Goal: Transaction & Acquisition: Download file/media

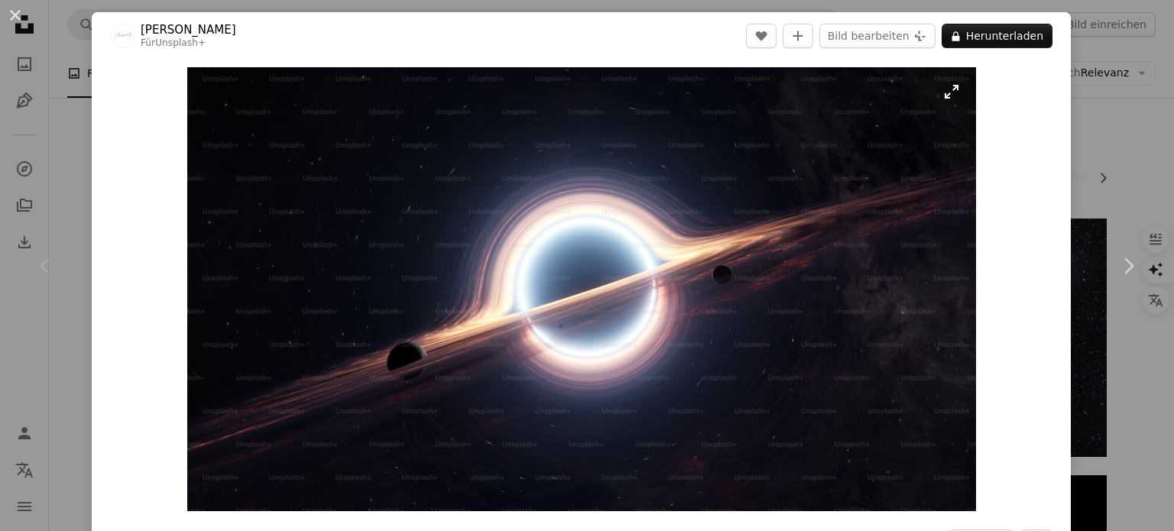
click at [534, 195] on img "Dieses Bild heranzoomen" at bounding box center [581, 289] width 789 height 444
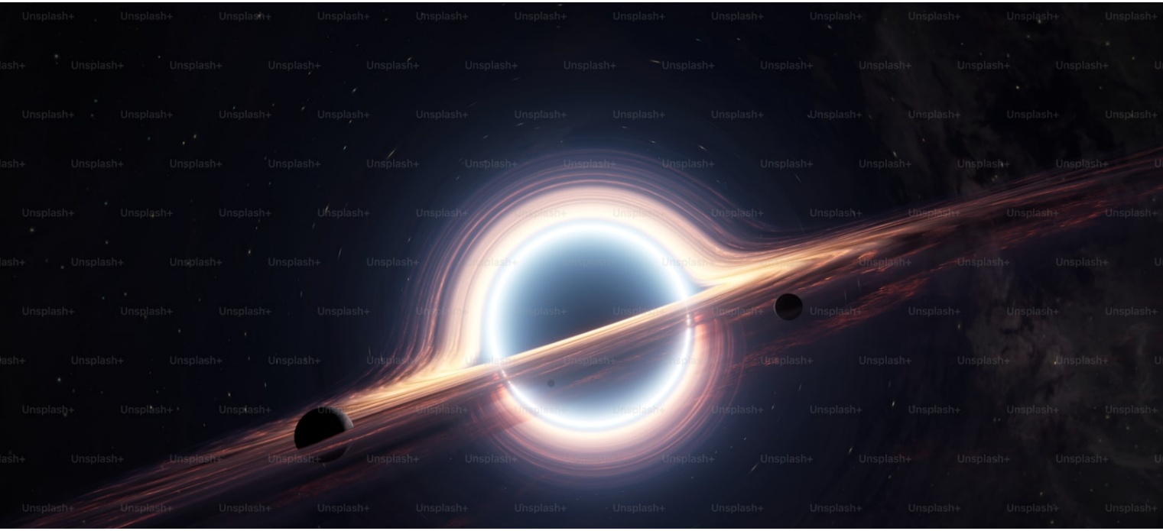
scroll to position [58, 0]
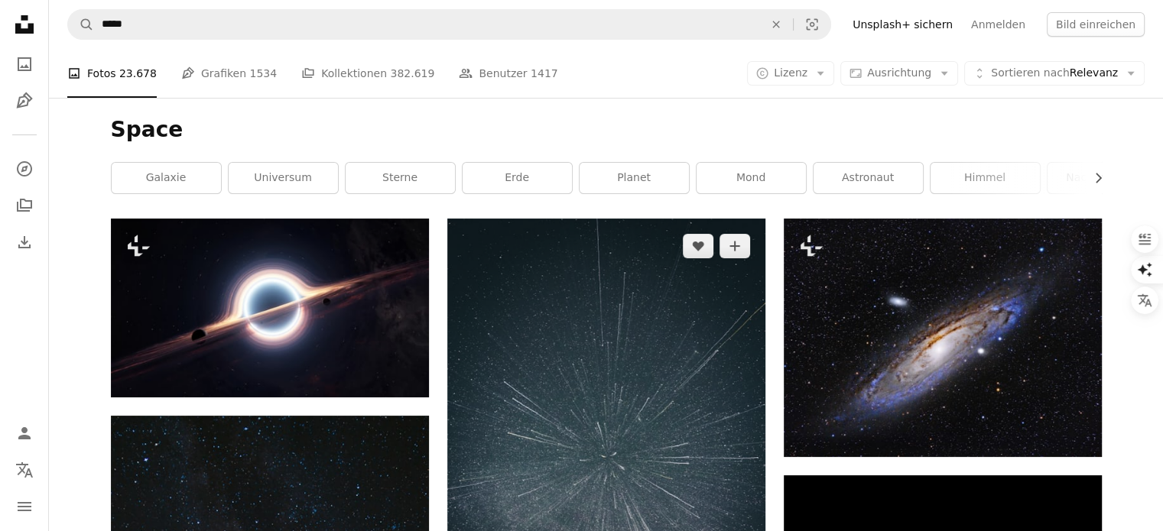
click at [638, 322] on img at bounding box center [606, 457] width 318 height 476
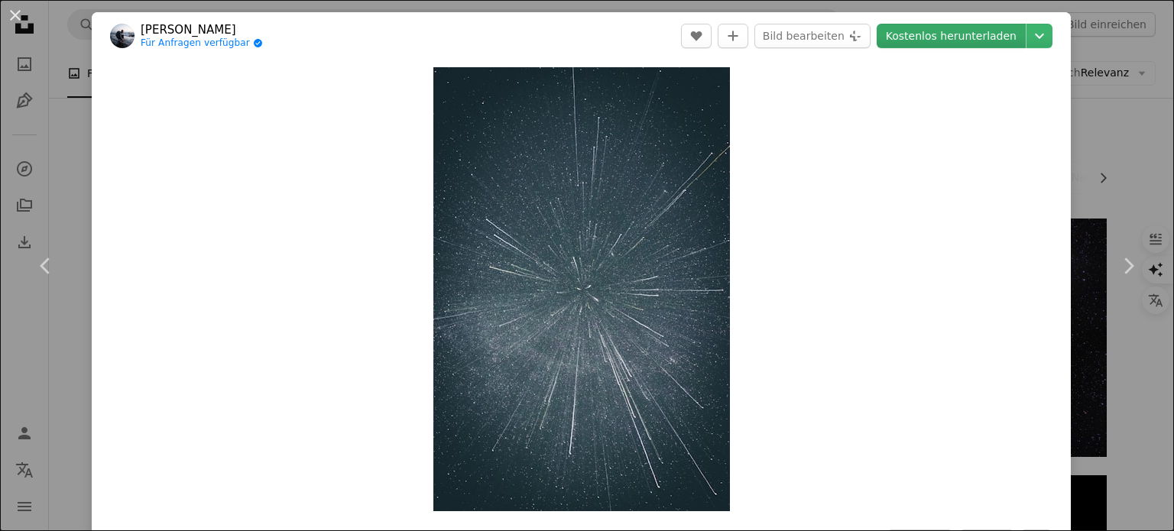
click at [900, 36] on link "Kostenlos herunterladen" at bounding box center [951, 36] width 149 height 24
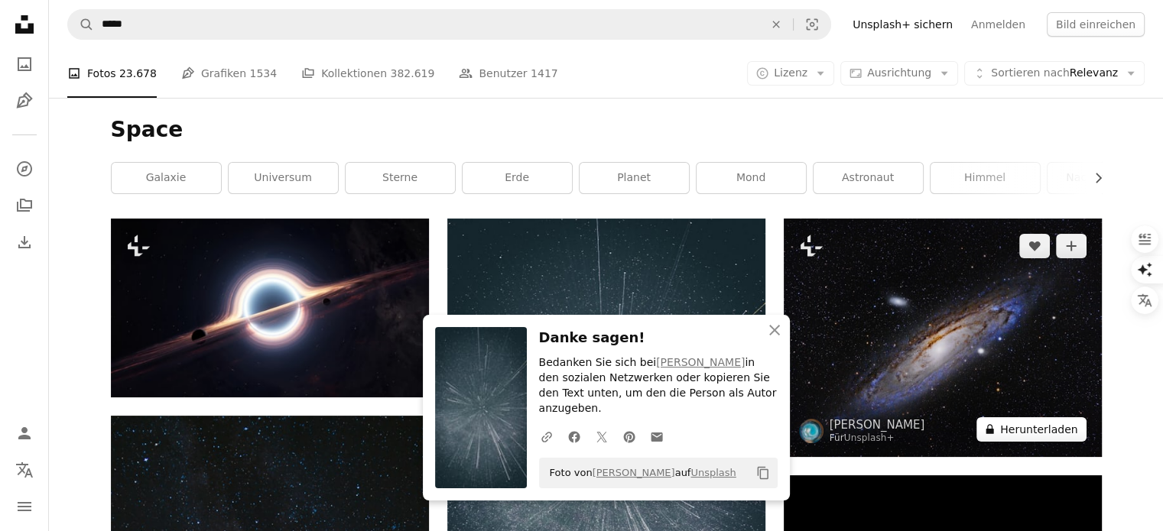
click at [1036, 427] on button "A lock Herunterladen" at bounding box center [1030, 429] width 109 height 24
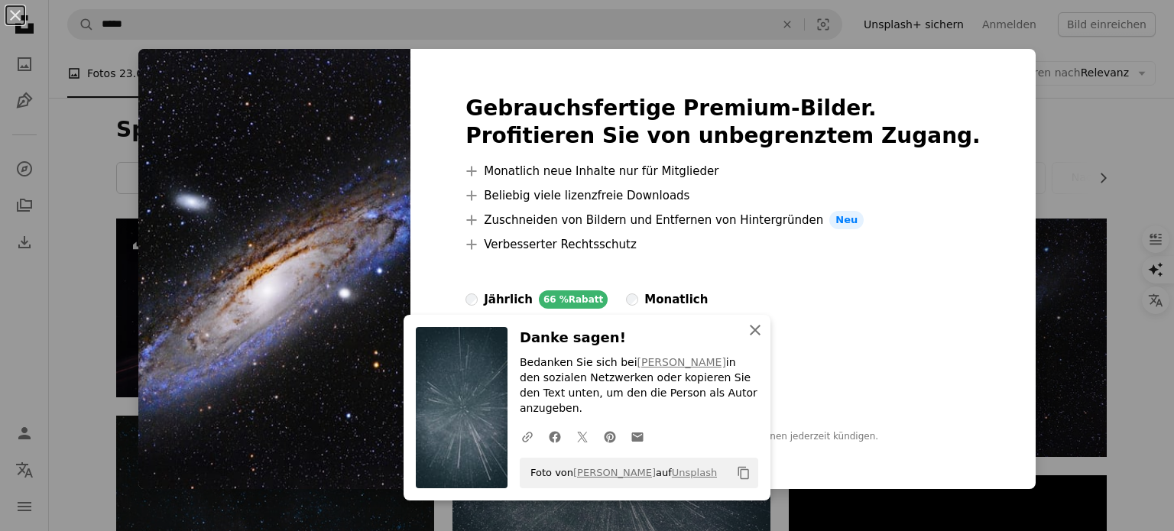
click at [752, 339] on icon "An X shape" at bounding box center [755, 330] width 18 height 18
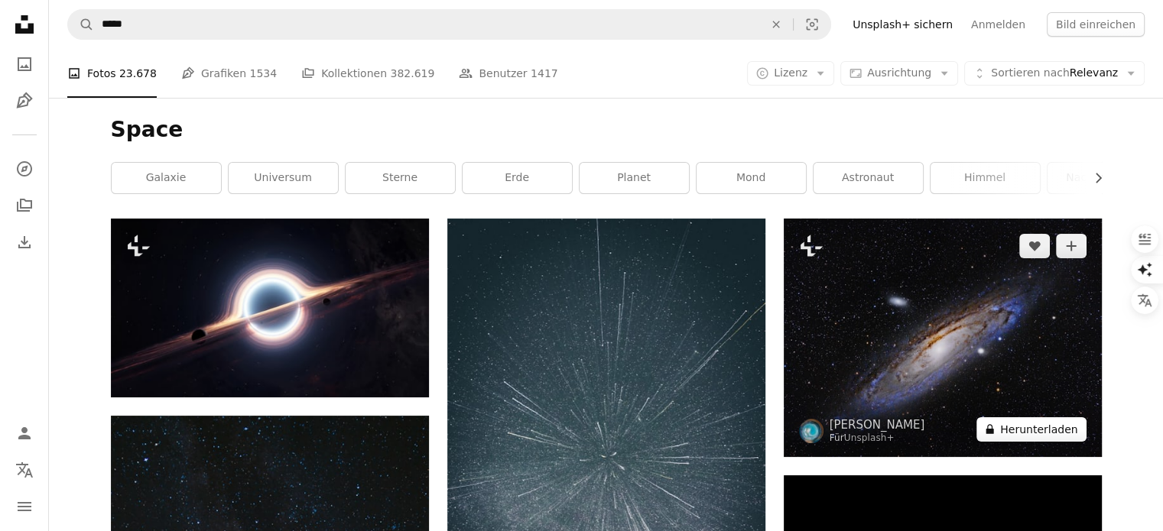
click at [1029, 430] on button "A lock Herunterladen" at bounding box center [1030, 429] width 109 height 24
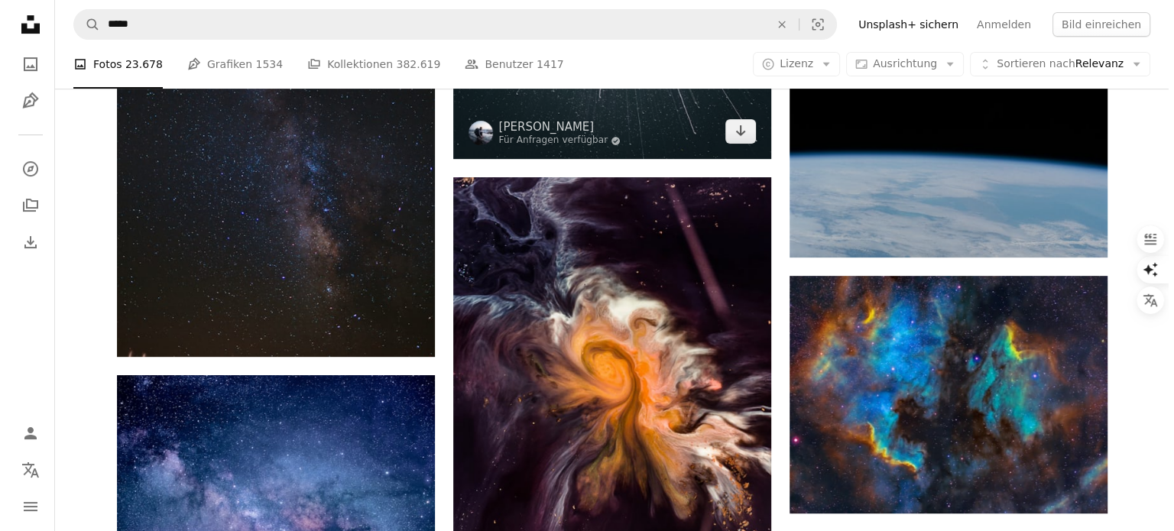
scroll to position [538, 0]
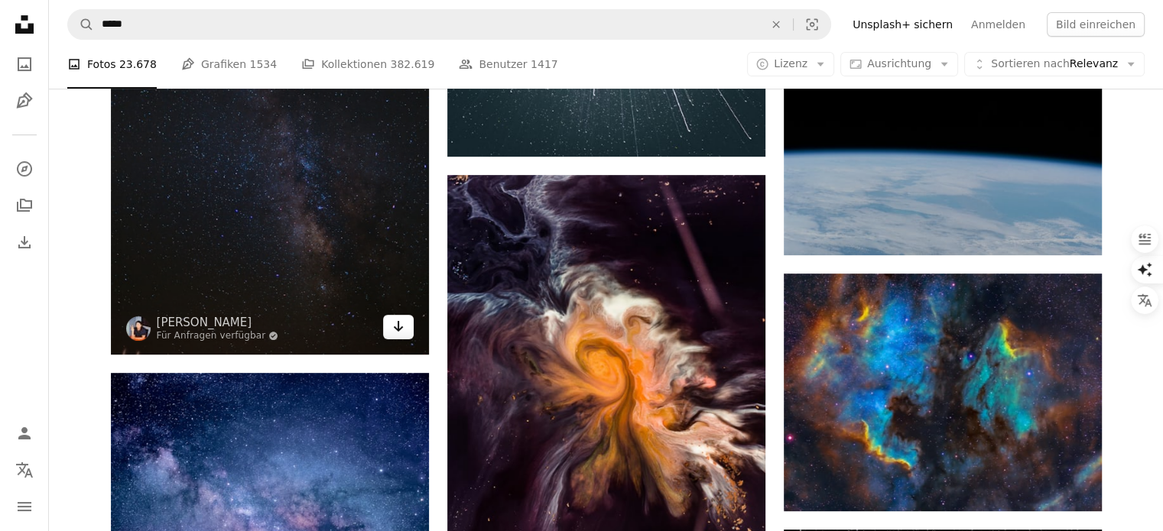
click at [400, 323] on icon "Arrow pointing down" at bounding box center [398, 326] width 12 height 18
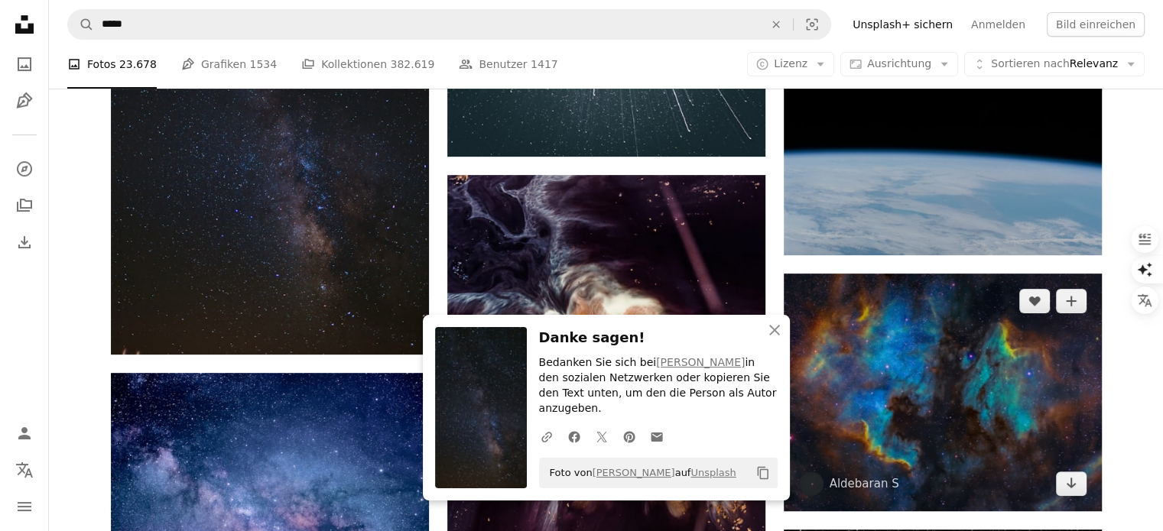
click at [872, 369] on img at bounding box center [943, 393] width 318 height 238
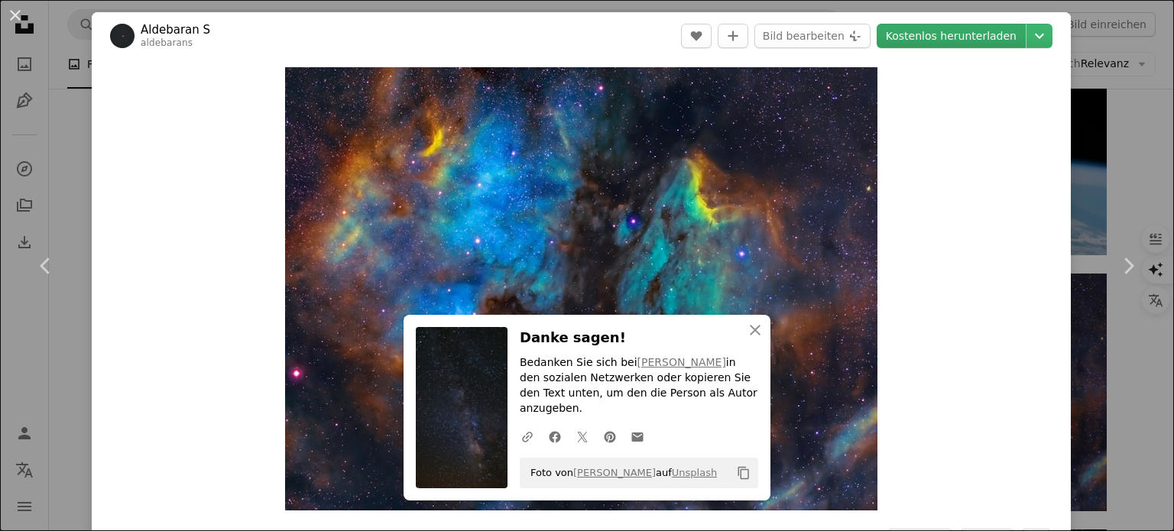
click at [926, 32] on link "Kostenlos herunterladen" at bounding box center [951, 36] width 149 height 24
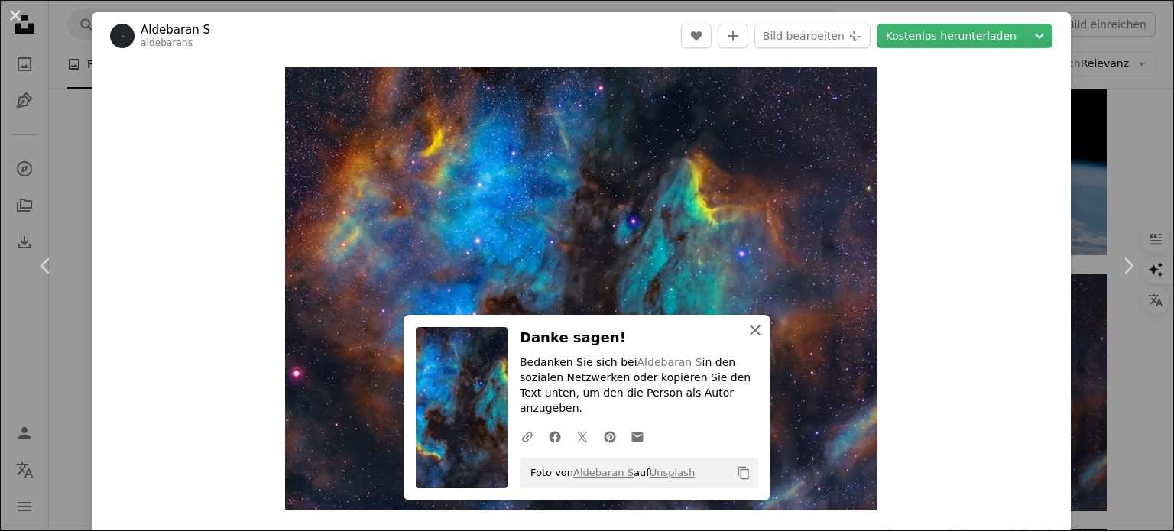
click at [750, 336] on icon "button" at bounding box center [755, 330] width 11 height 11
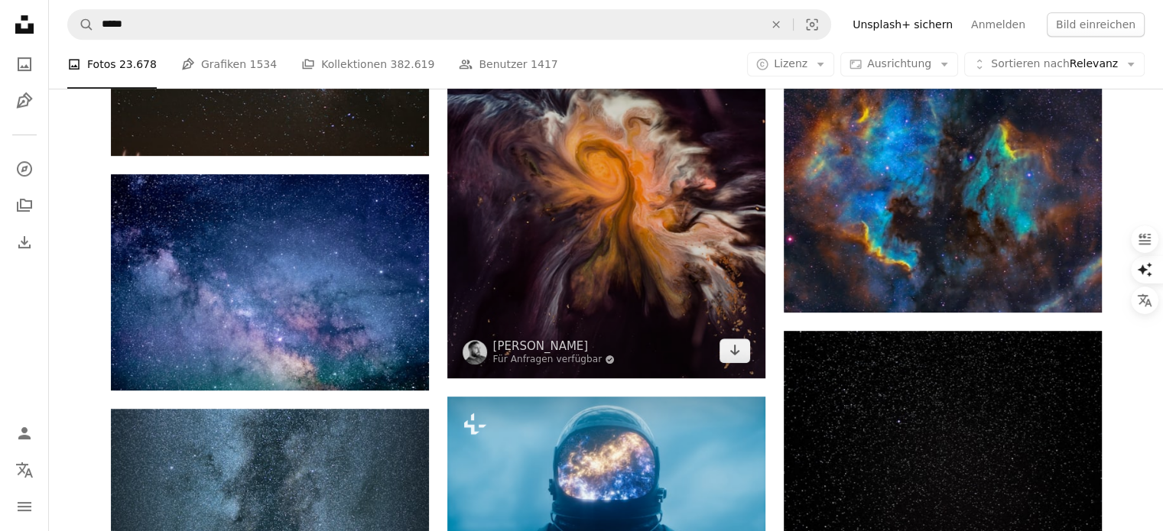
scroll to position [722, 0]
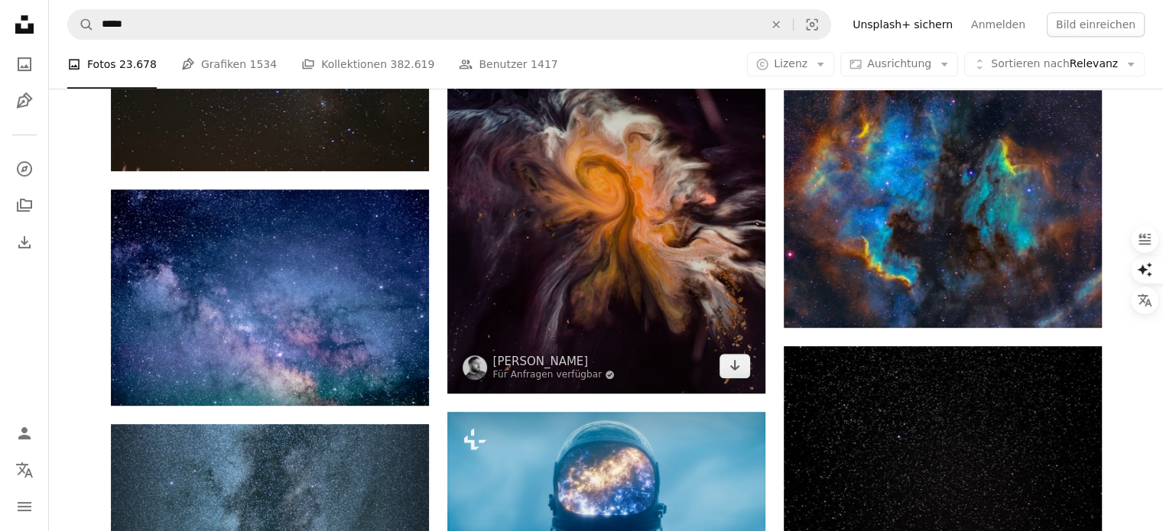
click at [625, 198] on img at bounding box center [606, 193] width 318 height 402
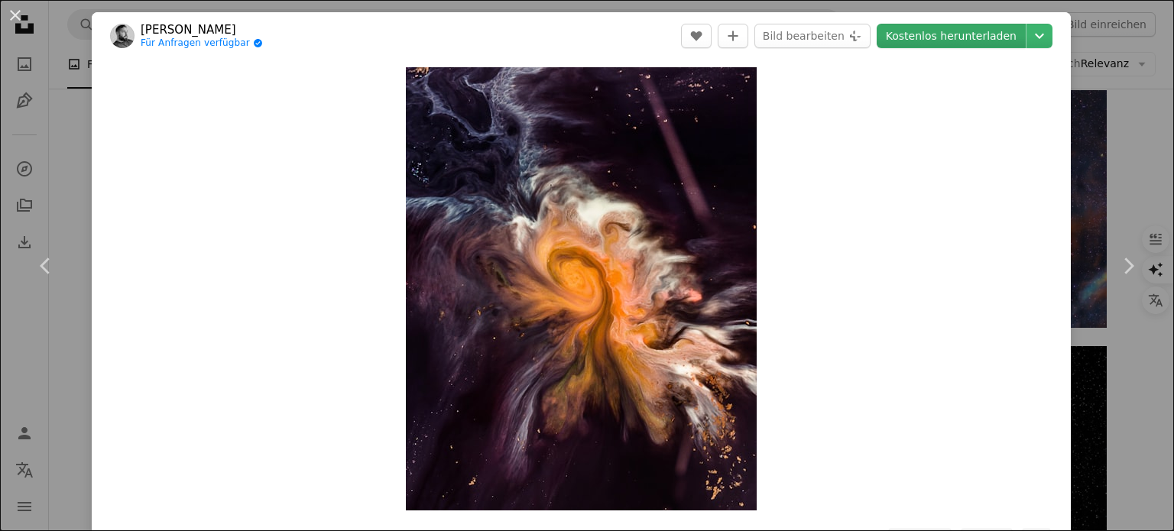
click at [895, 35] on link "Kostenlos herunterladen" at bounding box center [951, 36] width 149 height 24
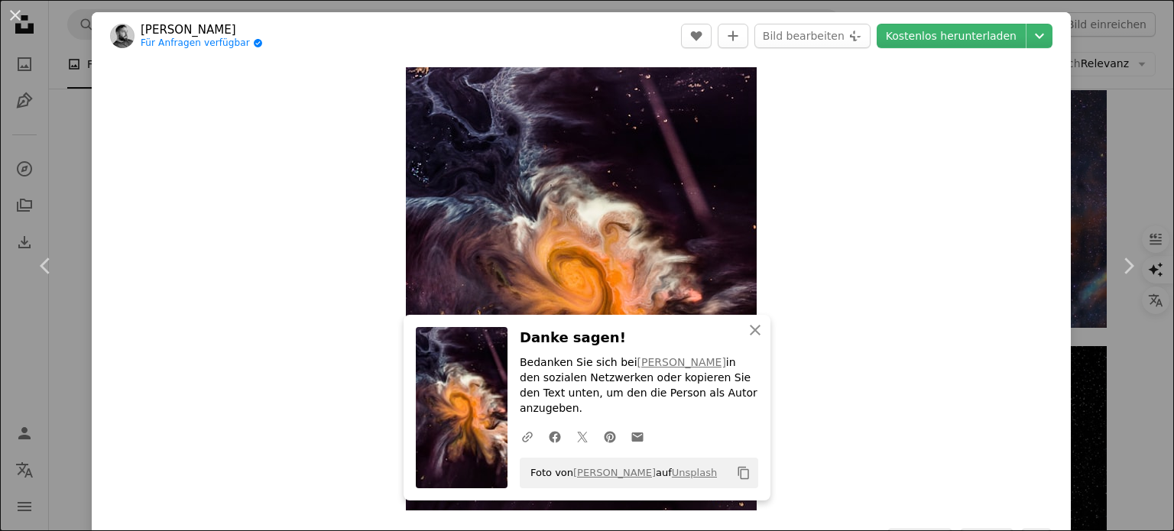
click at [1080, 375] on div "An X shape Chevron left Chevron right Joel Filipe Für Anfragen verfügbar A chec…" at bounding box center [587, 265] width 1174 height 531
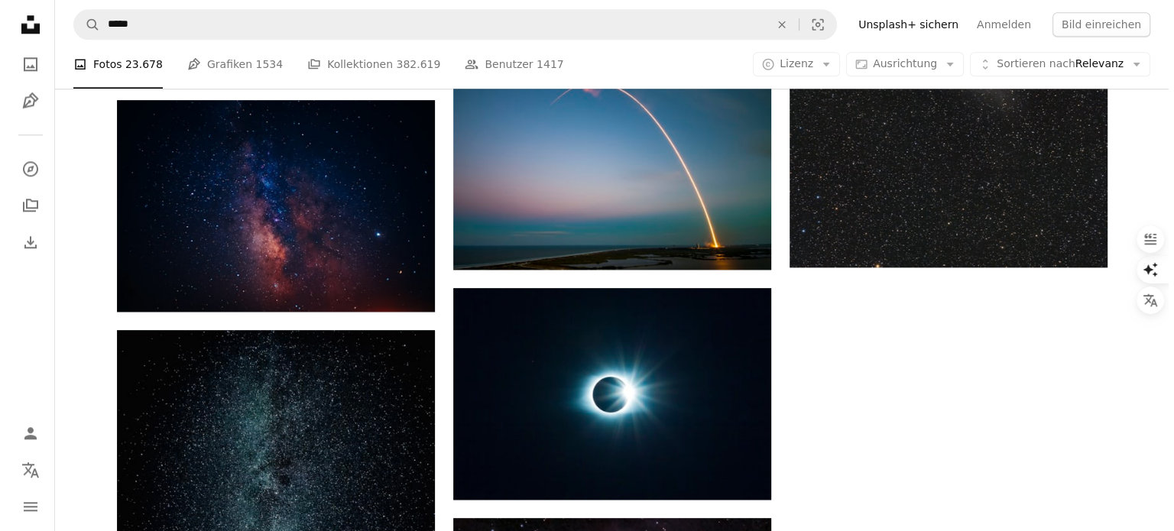
scroll to position [1732, 0]
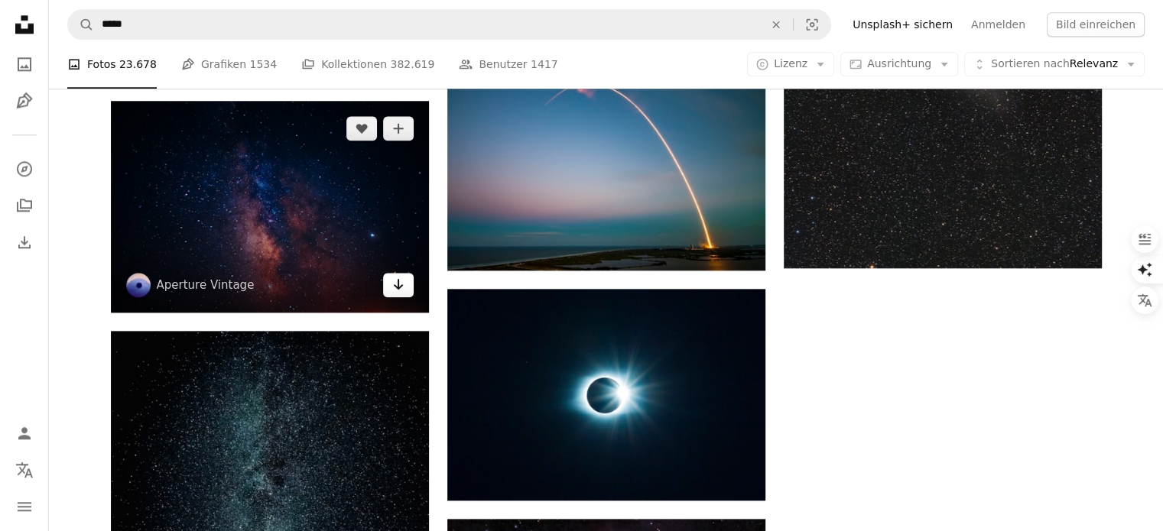
click at [401, 290] on icon "Arrow pointing down" at bounding box center [398, 284] width 12 height 18
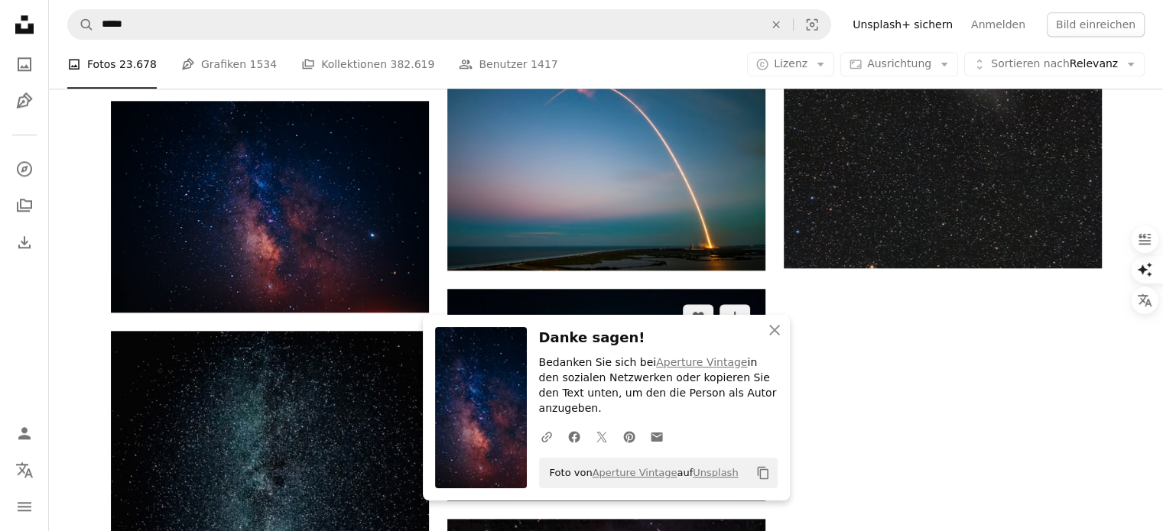
click at [526, 311] on img at bounding box center [606, 395] width 318 height 212
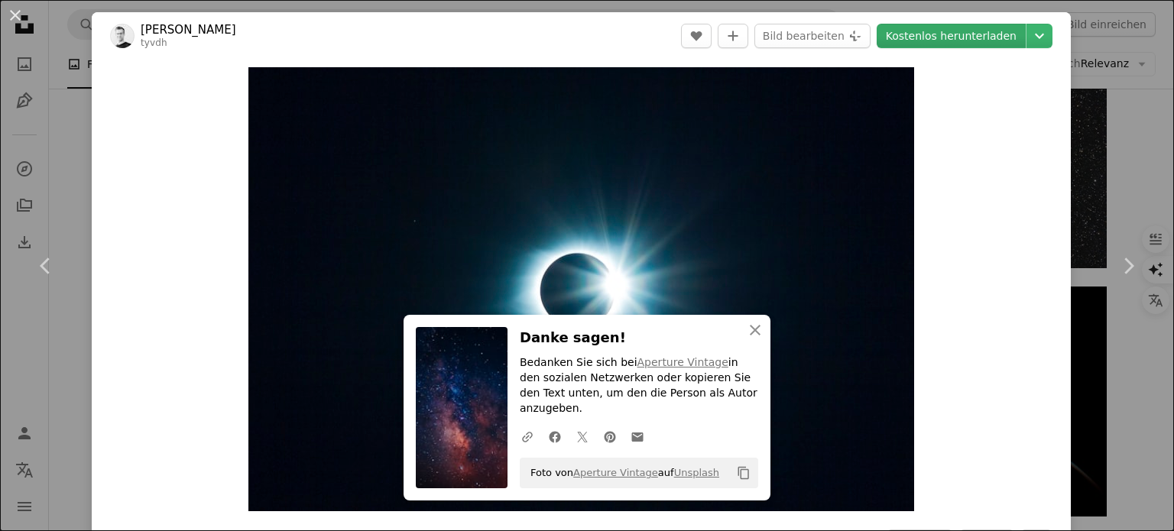
click at [924, 33] on link "Kostenlos herunterladen" at bounding box center [951, 36] width 149 height 24
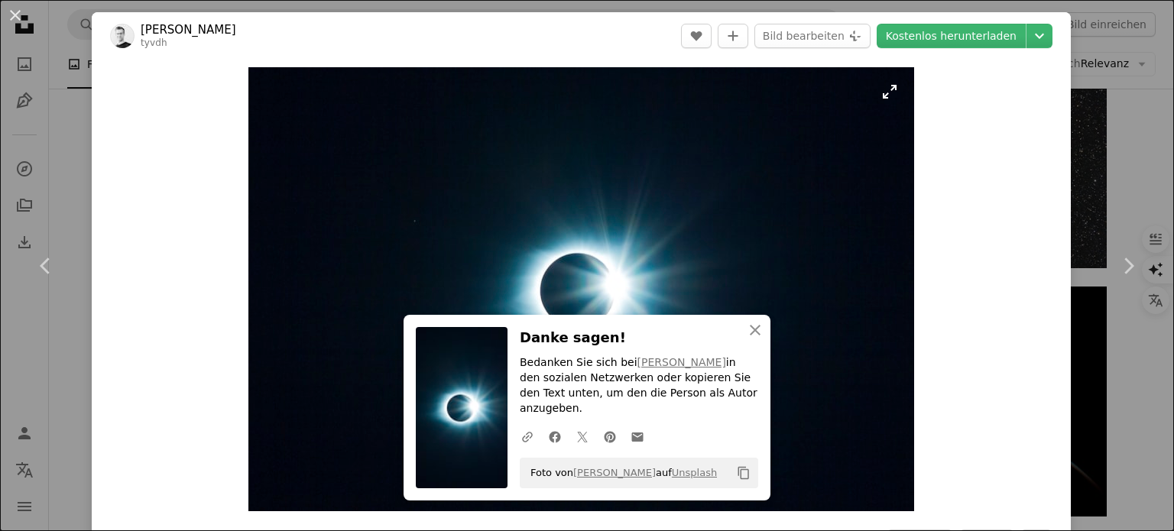
click at [839, 310] on img "Dieses Bild heranzoomen" at bounding box center [581, 289] width 666 height 444
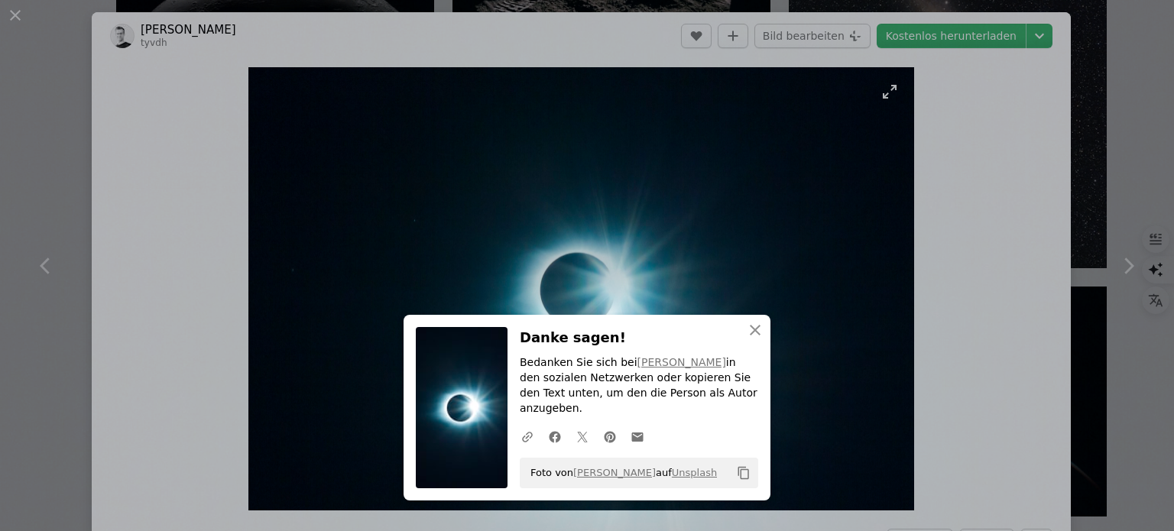
scroll to position [119, 0]
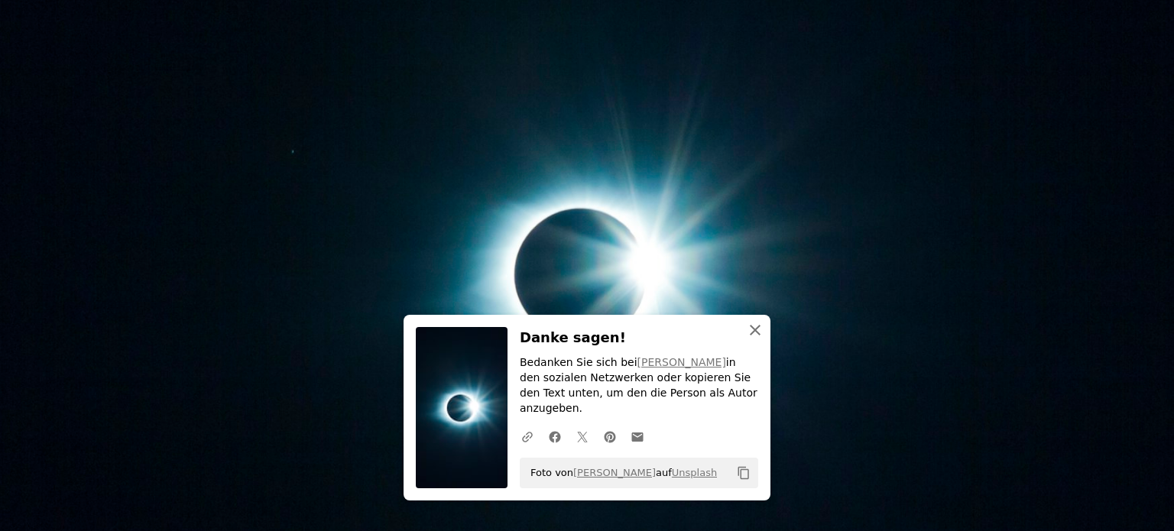
click at [761, 346] on button "An X shape Schließen" at bounding box center [755, 330] width 31 height 31
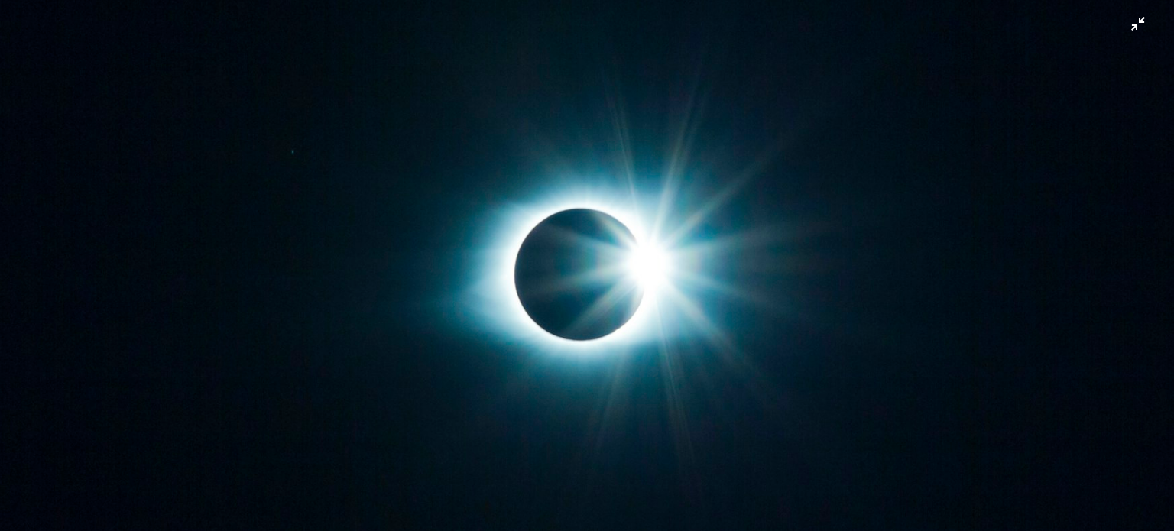
click at [801, 349] on img "Dieses Bild herauszoomen" at bounding box center [587, 273] width 1176 height 784
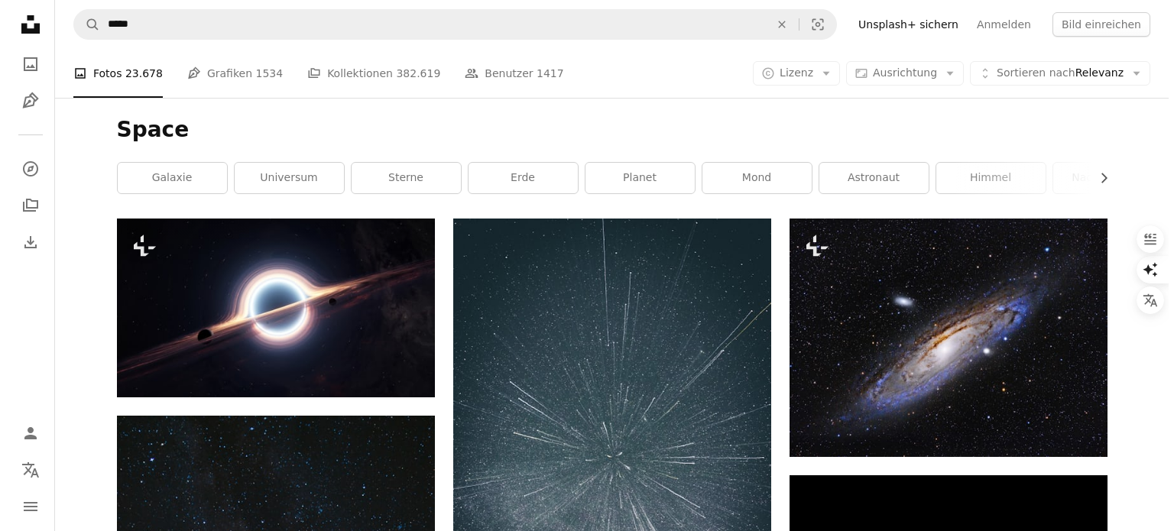
scroll to position [3544, 0]
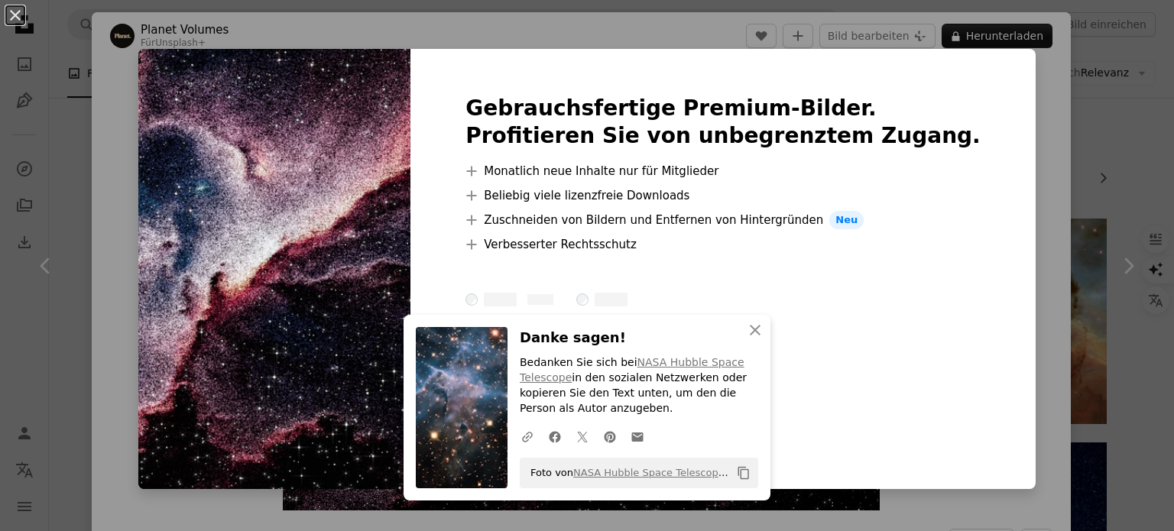
scroll to position [1609, 0]
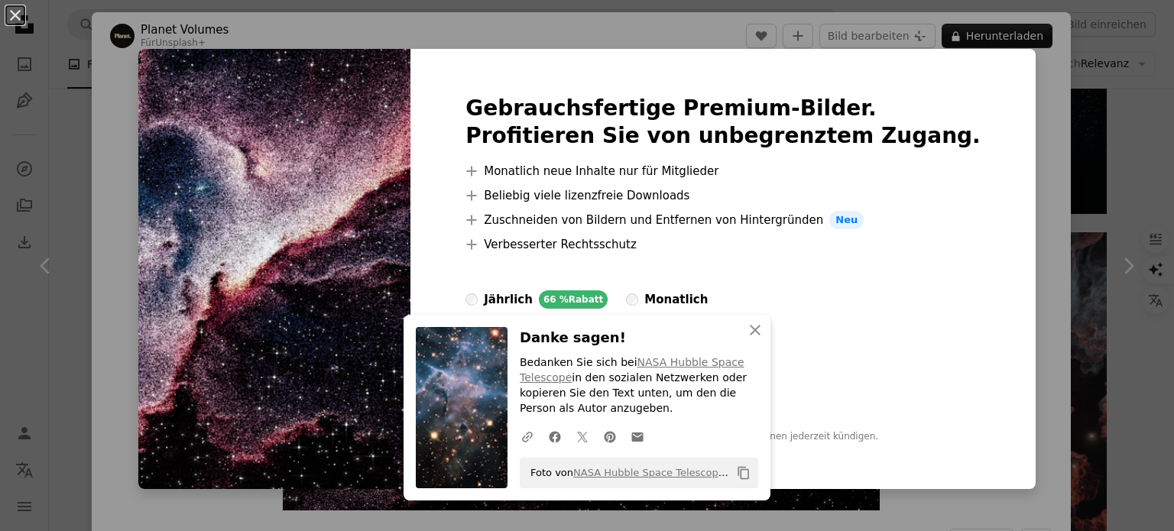
click at [1037, 358] on div "An X shape Gebrauchsfertige Premium-Bilder. Profitieren Sie von unbegrenztem Zu…" at bounding box center [587, 265] width 1174 height 531
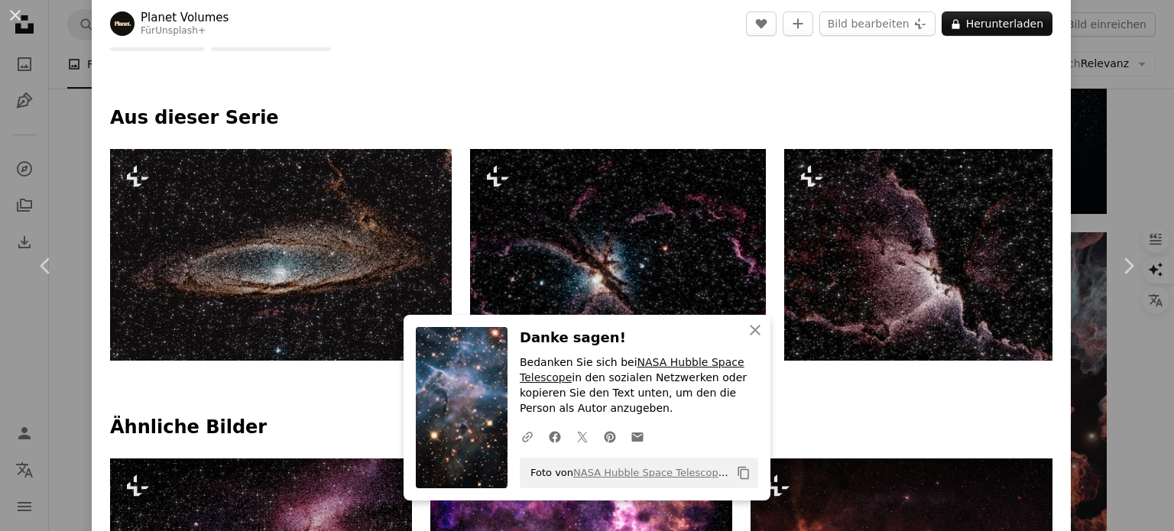
scroll to position [648, 0]
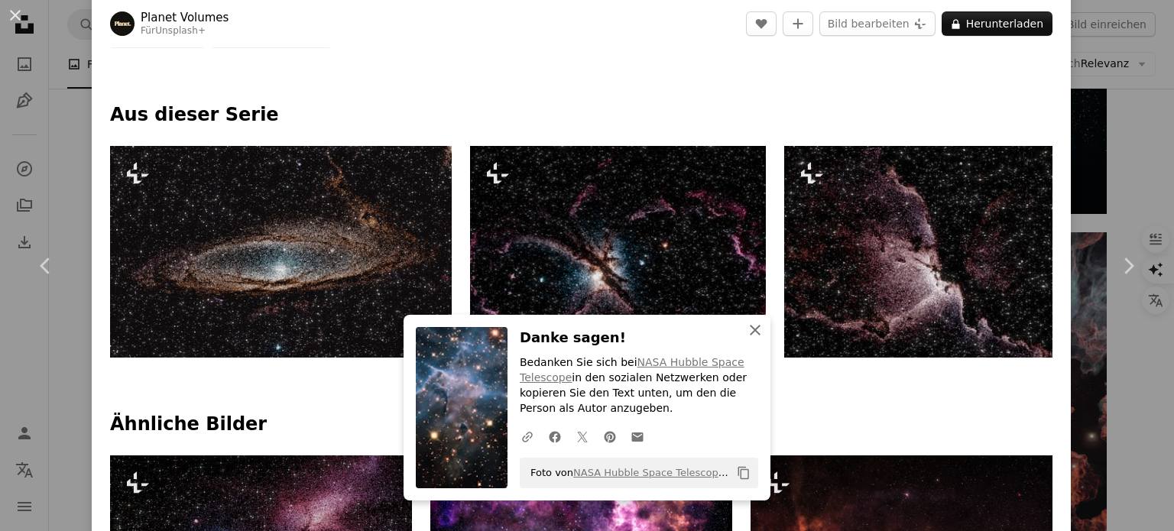
click at [746, 326] on icon "An X shape" at bounding box center [755, 330] width 18 height 18
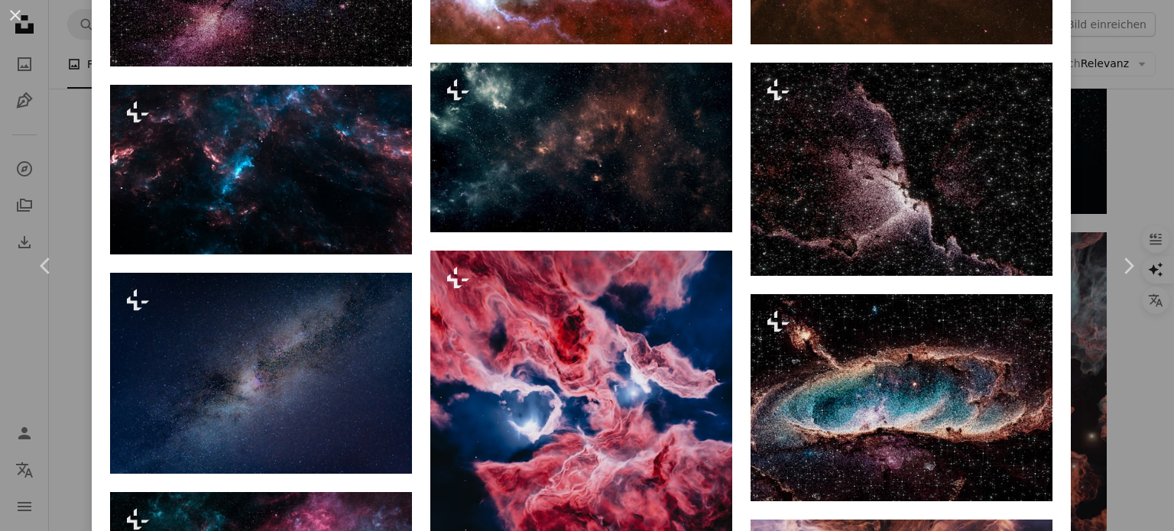
scroll to position [1260, 0]
